Goal: Task Accomplishment & Management: Manage account settings

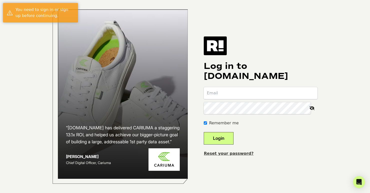
click at [237, 96] on input "email" at bounding box center [261, 93] width 114 height 12
type input "matildag@enroutejewelry.com"
click at [234, 142] on button "Login" at bounding box center [219, 138] width 30 height 13
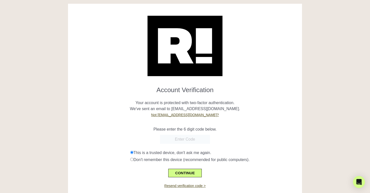
scroll to position [4, 0]
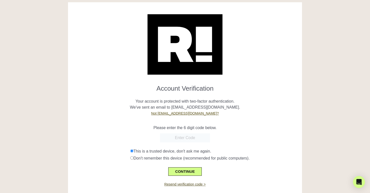
paste input "108288"
type input "108288"
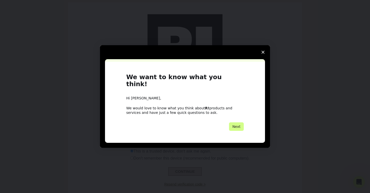
scroll to position [0, 0]
click at [237, 124] on button "Next" at bounding box center [236, 127] width 15 height 9
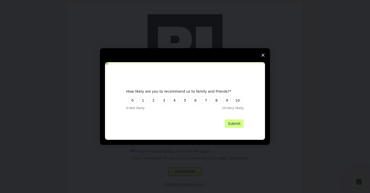
click at [265, 52] on span "Close survey" at bounding box center [263, 55] width 14 height 14
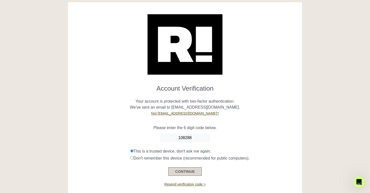
click at [190, 172] on button "CONTINUE" at bounding box center [185, 172] width 34 height 9
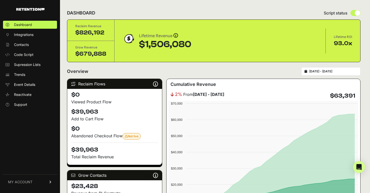
scroll to position [2, 0]
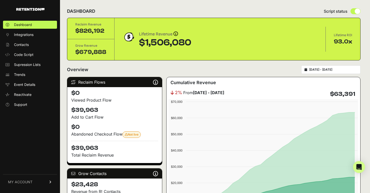
click at [94, 112] on h4 "$39,963" at bounding box center [114, 110] width 87 height 8
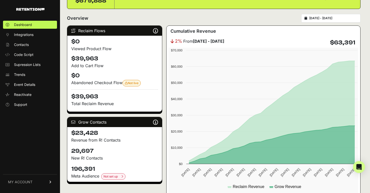
scroll to position [53, 0]
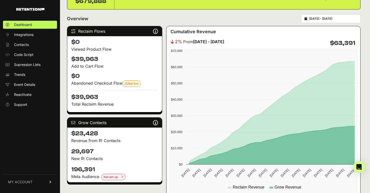
click at [127, 160] on p "New R! Contacts" at bounding box center [114, 159] width 87 height 6
click at [34, 34] on link "Integrations" at bounding box center [30, 35] width 54 height 8
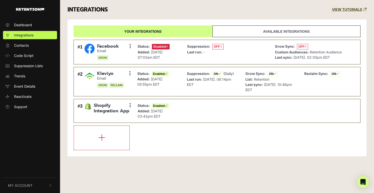
click at [257, 29] on link "Available integrations" at bounding box center [286, 32] width 148 height 12
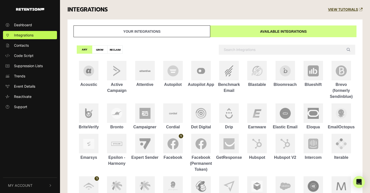
click at [174, 27] on link "Your integrations" at bounding box center [142, 32] width 137 height 12
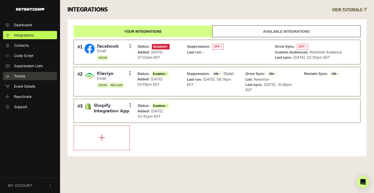
click at [32, 78] on link "Trends" at bounding box center [30, 76] width 54 height 8
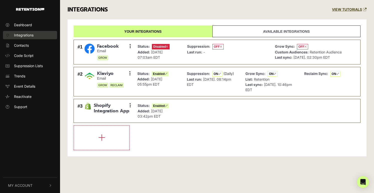
click at [31, 33] on span "Integrations" at bounding box center [24, 35] width 20 height 5
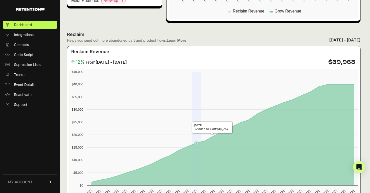
scroll to position [236, 0]
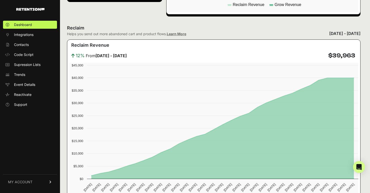
click at [26, 179] on link "MY ACCOUNT" at bounding box center [30, 182] width 54 height 15
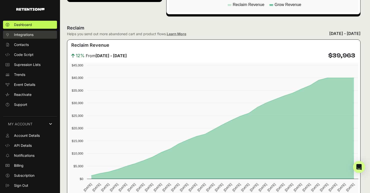
click at [22, 33] on span "Integrations" at bounding box center [24, 34] width 20 height 5
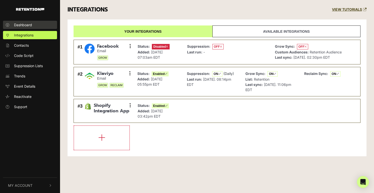
click at [25, 23] on span "Dashboard" at bounding box center [23, 24] width 18 height 5
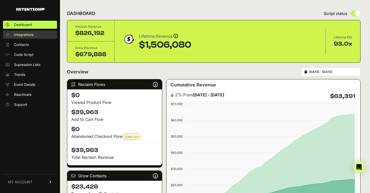
click at [29, 36] on span "Integrations" at bounding box center [24, 34] width 20 height 5
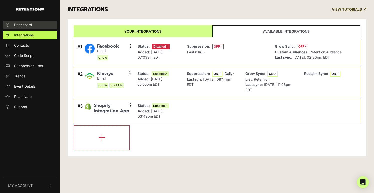
click at [28, 27] on span "Dashboard" at bounding box center [23, 24] width 18 height 5
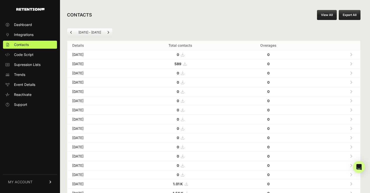
click at [73, 32] on link "Previous" at bounding box center [71, 33] width 8 height 8
click at [107, 34] on icon "Next" at bounding box center [108, 32] width 2 height 3
click at [350, 15] on button "Export All" at bounding box center [350, 15] width 22 height 10
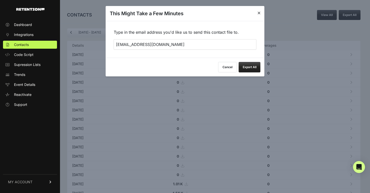
click at [255, 67] on button "Export All" at bounding box center [250, 67] width 22 height 11
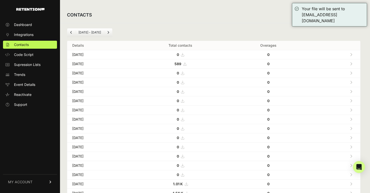
click at [71, 32] on icon "Previous" at bounding box center [71, 32] width 2 height 3
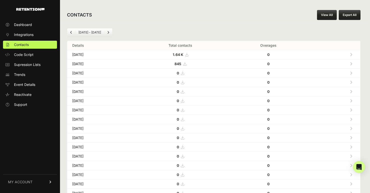
click at [355, 16] on button "Export All" at bounding box center [350, 15] width 22 height 10
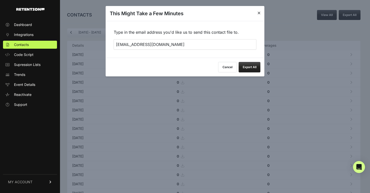
click at [251, 68] on button "Export All" at bounding box center [250, 67] width 22 height 11
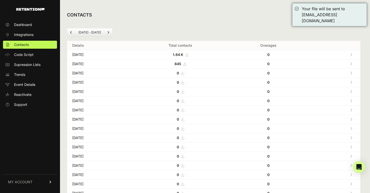
click at [72, 32] on icon "Previous" at bounding box center [71, 32] width 2 height 3
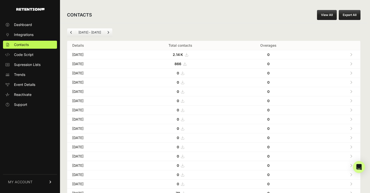
click at [356, 13] on button "Export All" at bounding box center [350, 15] width 22 height 10
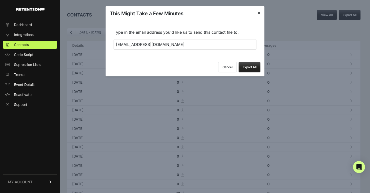
click at [253, 66] on button "Export All" at bounding box center [250, 67] width 22 height 11
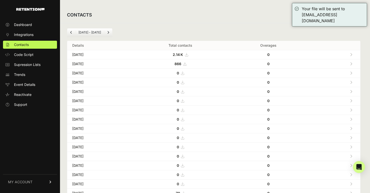
click at [32, 184] on link "MY ACCOUNT" at bounding box center [30, 182] width 54 height 15
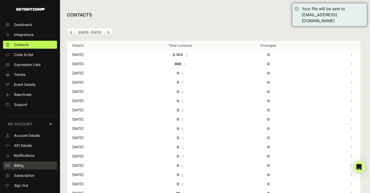
click at [30, 169] on link "Billing" at bounding box center [30, 166] width 54 height 8
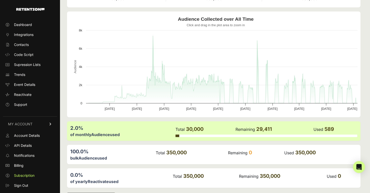
scroll to position [45, 0]
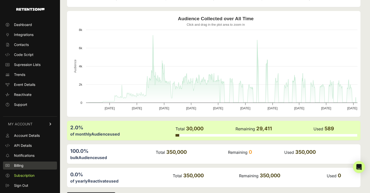
click at [31, 168] on link "Billing" at bounding box center [30, 166] width 54 height 8
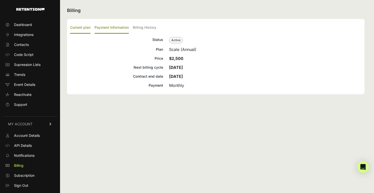
click at [114, 28] on label "Payment Information" at bounding box center [112, 28] width 34 height 12
click at [0, 0] on input "Payment Information" at bounding box center [0, 0] width 0 height 0
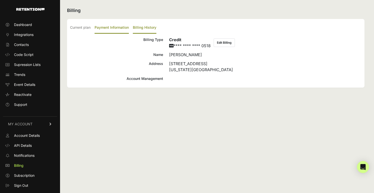
click at [145, 25] on label "Billing History" at bounding box center [145, 28] width 24 height 12
click at [0, 0] on input "Billing History" at bounding box center [0, 0] width 0 height 0
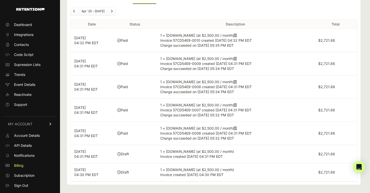
scroll to position [31, 0]
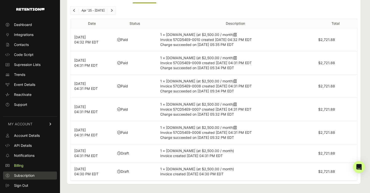
click at [30, 175] on span "Subscription" at bounding box center [24, 175] width 21 height 5
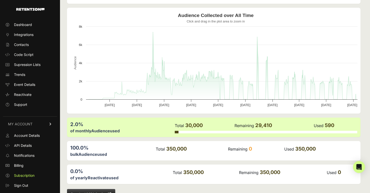
scroll to position [63, 0]
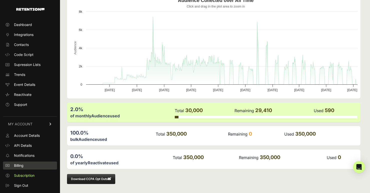
click at [24, 166] on span "Billing" at bounding box center [19, 165] width 10 height 5
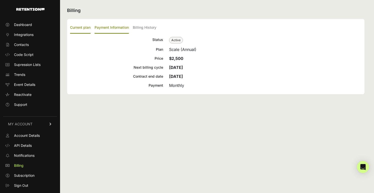
click at [112, 29] on label "Payment Information" at bounding box center [112, 28] width 34 height 12
click at [0, 0] on input "Payment Information" at bounding box center [0, 0] width 0 height 0
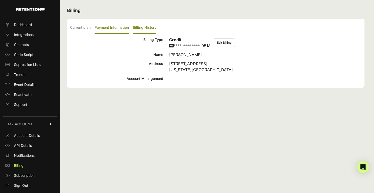
click at [151, 27] on label "Billing History" at bounding box center [145, 28] width 24 height 12
click at [0, 0] on input "Billing History" at bounding box center [0, 0] width 0 height 0
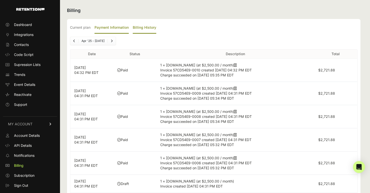
click at [114, 26] on label "Payment Information" at bounding box center [112, 28] width 34 height 12
click at [0, 0] on input "Payment Information" at bounding box center [0, 0] width 0 height 0
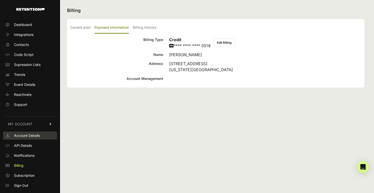
click at [29, 136] on span "Account Details" at bounding box center [27, 135] width 26 height 5
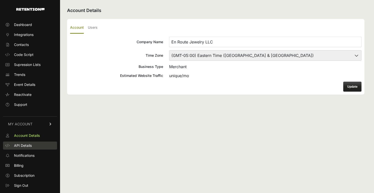
click at [26, 147] on span "API Details" at bounding box center [23, 145] width 18 height 5
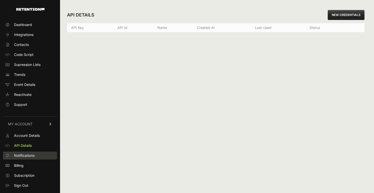
click at [26, 157] on span "Notifications" at bounding box center [24, 155] width 21 height 5
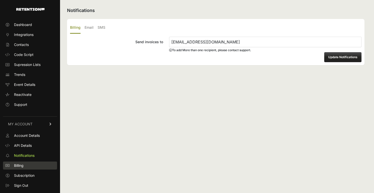
click at [21, 166] on span "Billing" at bounding box center [19, 165] width 10 height 5
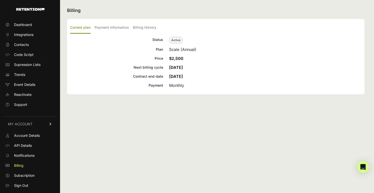
click at [176, 40] on span "Active" at bounding box center [176, 40] width 14 height 7
click at [174, 85] on div "Monthly" at bounding box center [265, 86] width 192 height 6
click at [364, 167] on icon "Open Intercom Messenger" at bounding box center [363, 167] width 6 height 7
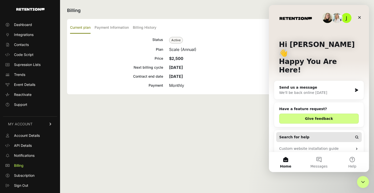
click at [355, 135] on icon "Intercom messenger" at bounding box center [357, 137] width 4 height 4
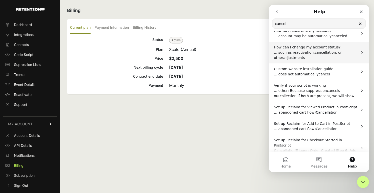
scroll to position [13, 0]
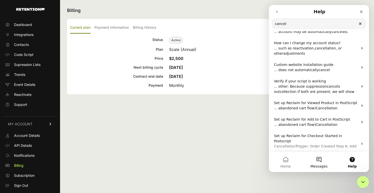
type input "cancel"
click at [323, 163] on button "Messages" at bounding box center [318, 162] width 33 height 20
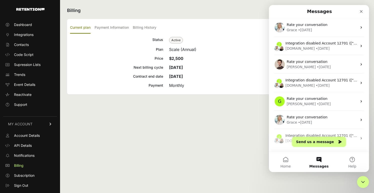
click at [321, 144] on button "Send us a message" at bounding box center [319, 142] width 54 height 10
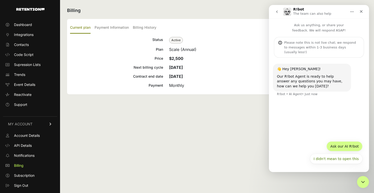
click at [334, 150] on button "Ask our AI R!bot" at bounding box center [344, 147] width 36 height 10
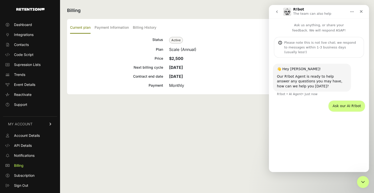
click at [346, 104] on div "Ask our AI R!bot" at bounding box center [346, 106] width 29 height 5
click at [316, 104] on div "Ask our AI R!bot Matilda • Just now" at bounding box center [319, 109] width 92 height 17
click at [312, 157] on div "👋 Hey Matilda! Our R!bot Agent is ready to help answer any questions you may ha…" at bounding box center [319, 113] width 100 height 110
click at [363, 182] on icon "Close Intercom Messenger" at bounding box center [362, 182] width 4 height 2
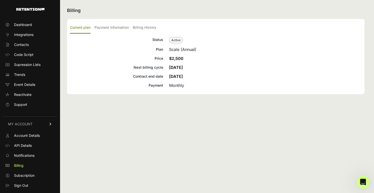
scroll to position [0, 0]
click at [363, 182] on icon "Open Intercom Messenger" at bounding box center [362, 182] width 4 height 4
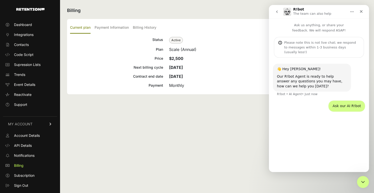
click at [297, 151] on div "👋 Hey Matilda! Our R!bot Agent is ready to help answer any questions you may ha…" at bounding box center [319, 113] width 100 height 110
click at [294, 42] on div "Please note this is not live chat; we respond to messages within 1-3 business d…" at bounding box center [322, 47] width 76 height 14
click at [275, 12] on icon "go back" at bounding box center [277, 12] width 4 height 4
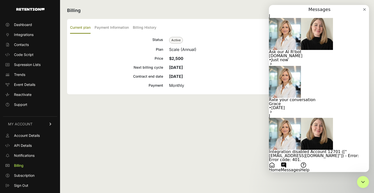
click at [300, 162] on button "Messages" at bounding box center [291, 167] width 20 height 10
click at [308, 172] on button "Send us a message" at bounding box center [288, 176] width 39 height 8
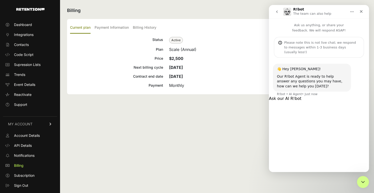
click at [301, 101] on button "Ask our AI R!bot" at bounding box center [285, 99] width 33 height 4
click at [309, 151] on div "👋 Hey Matilda! Our R!bot Agent is ready to help answer any questions you may ha…" at bounding box center [319, 113] width 100 height 110
click at [280, 12] on button "go back" at bounding box center [277, 12] width 10 height 10
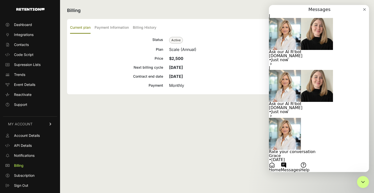
click at [281, 162] on button "Home" at bounding box center [275, 167] width 12 height 10
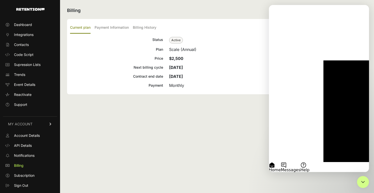
scroll to position [46, 0]
click at [309, 162] on button "Help" at bounding box center [304, 167] width 9 height 10
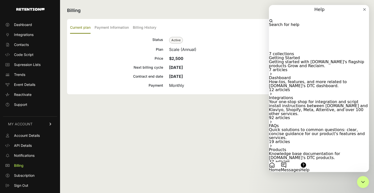
scroll to position [0, 0]
click at [314, 19] on input "Search for help" at bounding box center [294, 16] width 50 height 5
click at [300, 162] on button "Messages" at bounding box center [291, 167] width 20 height 10
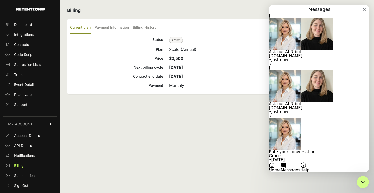
click at [308, 172] on button "Send us a message" at bounding box center [288, 176] width 39 height 8
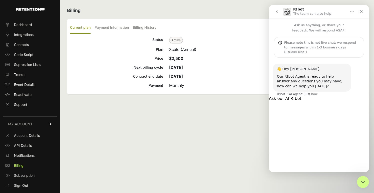
click at [320, 117] on button "I didn't mean to open this" at bounding box center [295, 115] width 52 height 4
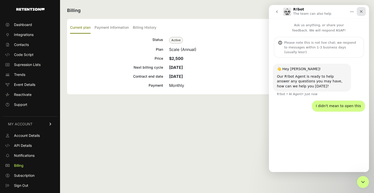
click at [360, 12] on icon "Close" at bounding box center [361, 12] width 4 height 4
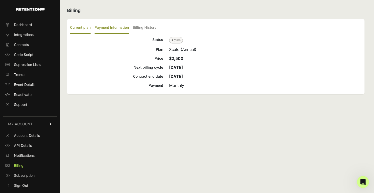
click at [125, 29] on label "Payment Information" at bounding box center [112, 28] width 34 height 12
click at [0, 0] on input "Payment Information" at bounding box center [0, 0] width 0 height 0
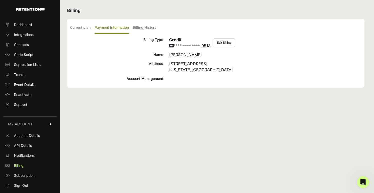
click at [224, 41] on button "Edit Billing" at bounding box center [224, 43] width 21 height 9
click at [28, 176] on span "Subscription" at bounding box center [24, 175] width 21 height 5
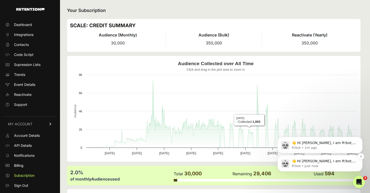
click at [315, 164] on p "👋 Hi [PERSON_NAME], I am R!bot, [DOMAIN_NAME]'s AI Support Agent, at your dispo…" at bounding box center [324, 161] width 65 height 5
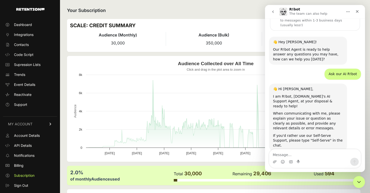
scroll to position [29, 0]
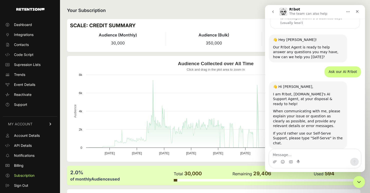
click at [311, 159] on div "Intercom messenger" at bounding box center [315, 162] width 92 height 8
click at [293, 156] on textarea "Message…" at bounding box center [315, 154] width 92 height 9
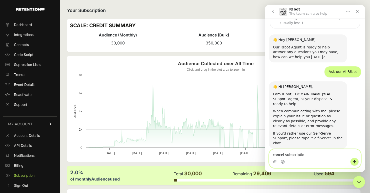
type textarea "cancel subscription"
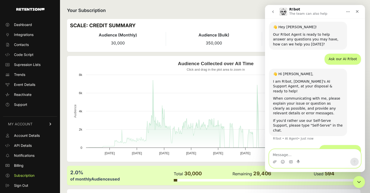
scroll to position [44, 0]
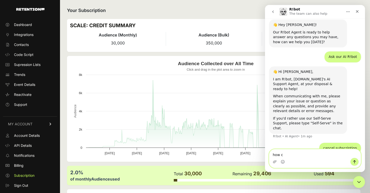
type textarea "how ca"
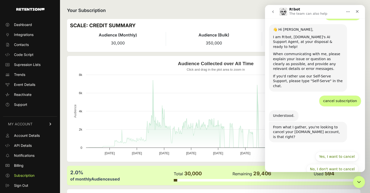
scroll to position [87, 0]
click at [329, 151] on button "Yes, I want to cancel" at bounding box center [336, 156] width 43 height 10
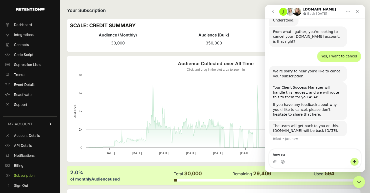
scroll to position [184, 0]
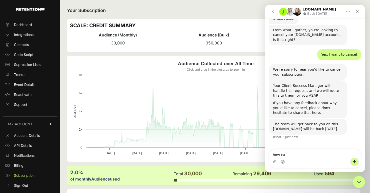
click at [290, 157] on textarea "how ca" at bounding box center [315, 154] width 92 height 9
click at [358, 181] on icon "Close Intercom Messenger" at bounding box center [358, 182] width 6 height 6
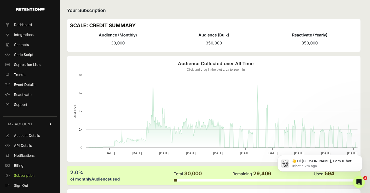
scroll to position [0, 0]
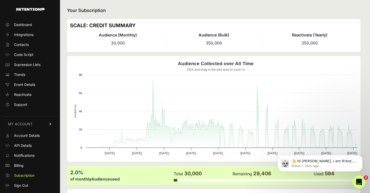
click at [356, 182] on icon "Open Intercom Messenger" at bounding box center [358, 182] width 8 height 8
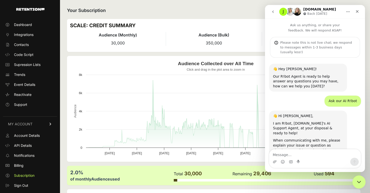
scroll to position [184, 0]
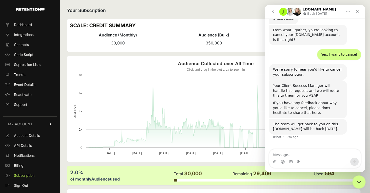
click at [362, 184] on div "Close Intercom Messenger" at bounding box center [358, 182] width 12 height 12
